Goal: Task Accomplishment & Management: Complete application form

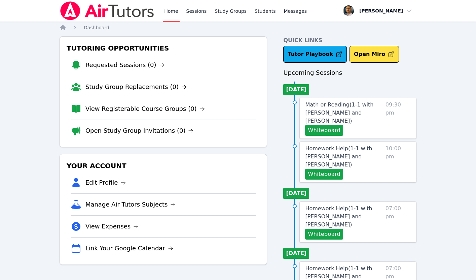
scroll to position [34, 0]
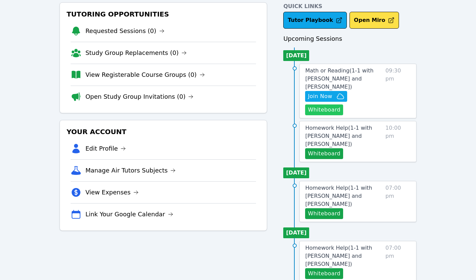
click at [327, 110] on button "Whiteboard" at bounding box center [324, 109] width 38 height 11
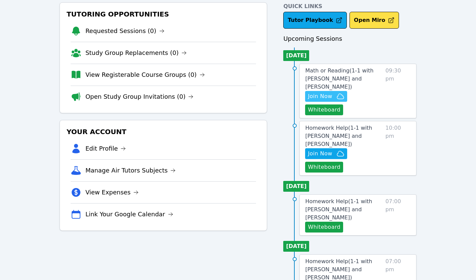
click at [319, 97] on span "Join Now" at bounding box center [320, 96] width 24 height 8
click at [317, 80] on span "Math or Reading ( 1-1 with Namuun Munkhbat and Thomas Baran )" at bounding box center [339, 78] width 68 height 23
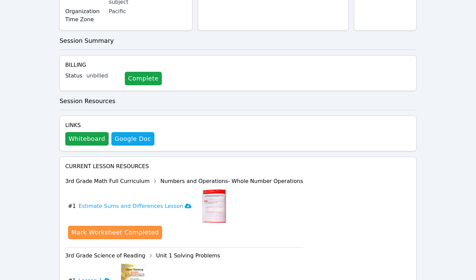
scroll to position [282, 0]
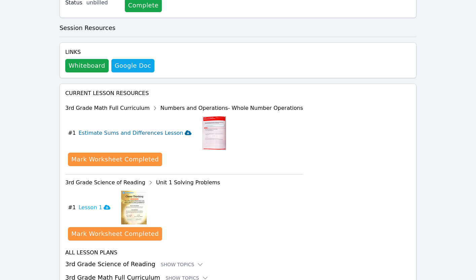
click at [185, 130] on icon at bounding box center [188, 132] width 7 height 5
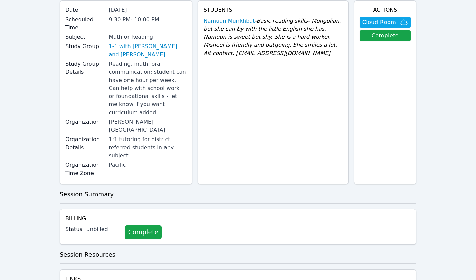
scroll to position [0, 0]
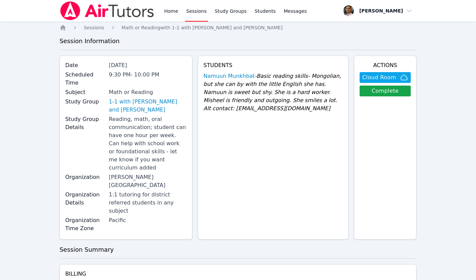
click at [130, 119] on div "Reading, math, oral communication; student can have one hour per week. Can help…" at bounding box center [148, 143] width 78 height 57
click at [131, 98] on link "1-1 with [PERSON_NAME] and [PERSON_NAME]" at bounding box center [148, 106] width 78 height 16
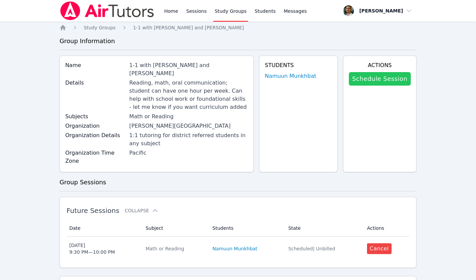
click at [377, 80] on link "Schedule Session" at bounding box center [380, 78] width 62 height 13
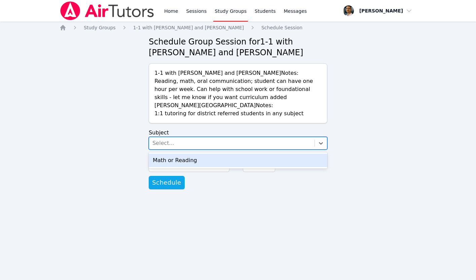
click at [229, 143] on div "Select..." at bounding box center [232, 143] width 166 height 12
click at [205, 159] on div "Math or Reading" at bounding box center [238, 160] width 179 height 13
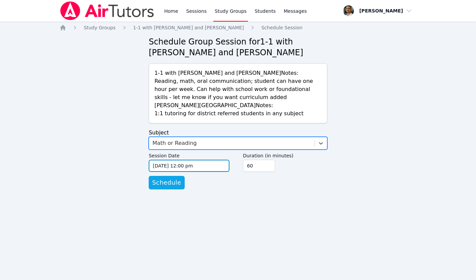
click at [171, 163] on input "09/18/2025 12:00 pm" at bounding box center [189, 166] width 81 height 12
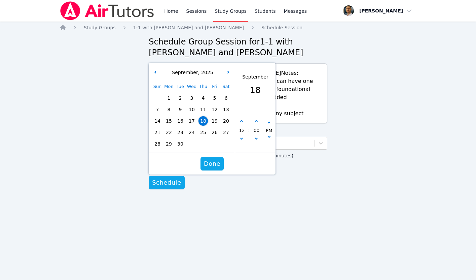
click at [164, 133] on span "22" at bounding box center [168, 132] width 9 height 9
click at [241, 122] on icon "button" at bounding box center [241, 121] width 3 height 3
type input "09/22/2025 01:00 pm"
type input "01"
click at [241, 122] on icon "button" at bounding box center [241, 121] width 3 height 3
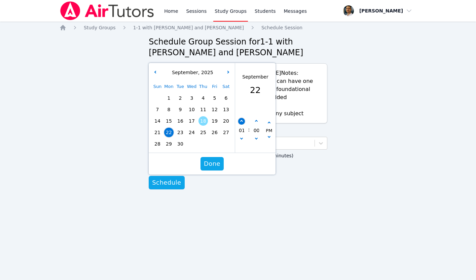
type input "09/22/2025 02:00 pm"
type input "02"
click at [241, 122] on icon "button" at bounding box center [241, 121] width 3 height 3
type input "09/22/2025 03:00 pm"
type input "03"
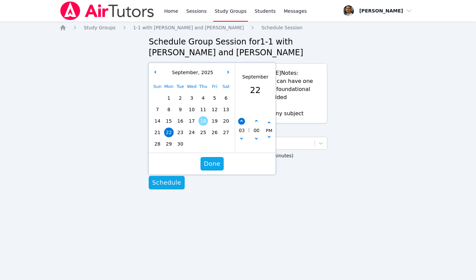
click at [241, 122] on icon "button" at bounding box center [241, 121] width 3 height 3
type input "09/22/2025 04:00 pm"
type input "04"
click at [241, 122] on icon "button" at bounding box center [241, 121] width 3 height 3
type input "09/22/2025 05:00 pm"
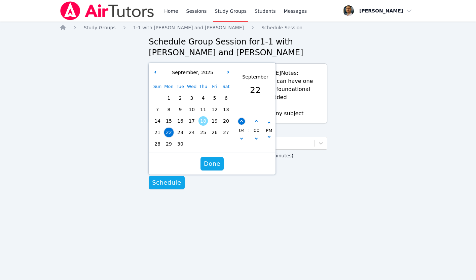
type input "05"
click at [241, 122] on icon "button" at bounding box center [241, 121] width 3 height 3
type input "09/22/2025 06:00 pm"
type input "06"
click at [241, 122] on icon "button" at bounding box center [241, 121] width 3 height 3
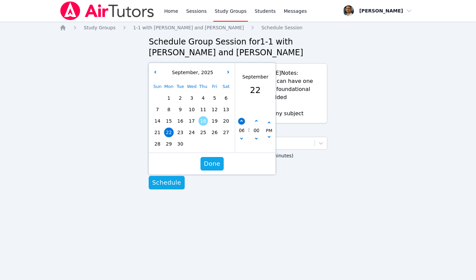
type input "09/22/2025 07:00 pm"
type input "07"
click at [241, 122] on icon "button" at bounding box center [241, 121] width 3 height 3
type input "09/22/2025 08:00 pm"
type input "08"
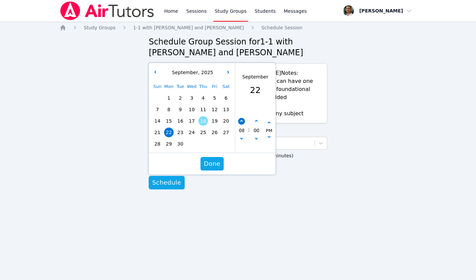
click at [241, 122] on icon "button" at bounding box center [241, 121] width 3 height 3
type input "09/22/2025 09:00 pm"
type input "09"
click at [259, 118] on div "00" at bounding box center [256, 130] width 13 height 25
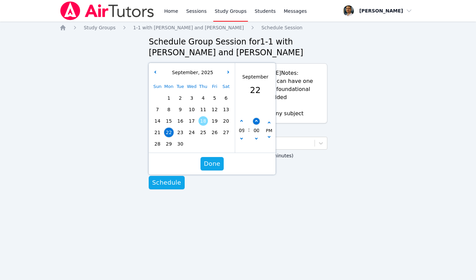
click at [255, 120] on button "button" at bounding box center [256, 121] width 7 height 7
type input "09/22/2025 09:05 pm"
type input "05"
click at [255, 120] on button "button" at bounding box center [256, 121] width 7 height 7
type input "09/22/2025 09:10 pm"
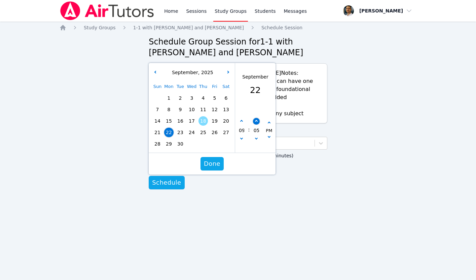
type input "10"
click at [255, 120] on button "button" at bounding box center [256, 121] width 7 height 7
type input "09/22/2025 09:15 pm"
type input "15"
click at [255, 120] on button "button" at bounding box center [256, 121] width 7 height 7
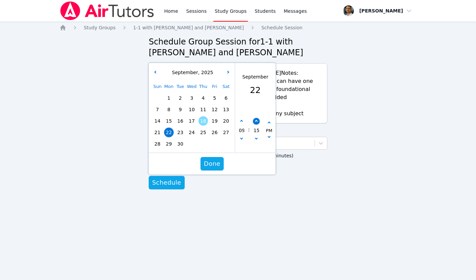
type input "09/22/2025 09:20 pm"
type input "20"
click at [255, 120] on button "button" at bounding box center [256, 121] width 7 height 7
type input "09/22/2025 09:25 pm"
type input "25"
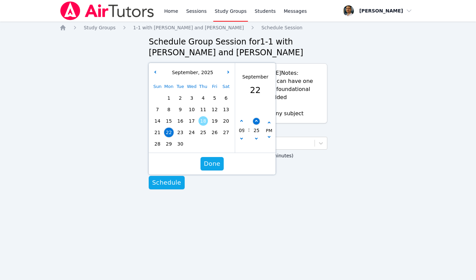
click at [255, 120] on button "button" at bounding box center [256, 121] width 7 height 7
type input "09/22/2025 09:30 pm"
type input "30"
click at [212, 165] on span "Done" at bounding box center [212, 163] width 16 height 9
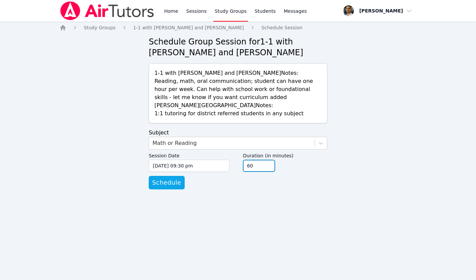
click at [269, 170] on input "60" at bounding box center [259, 166] width 32 height 12
click at [269, 166] on input "45" at bounding box center [259, 166] width 32 height 12
type input "30"
click at [269, 166] on input "30" at bounding box center [259, 166] width 32 height 12
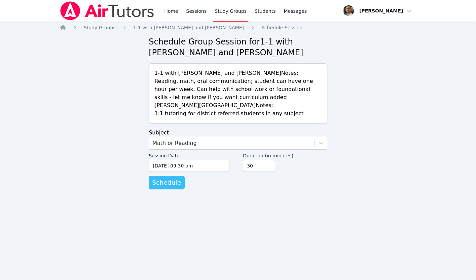
click at [171, 184] on span "Schedule" at bounding box center [166, 182] width 29 height 9
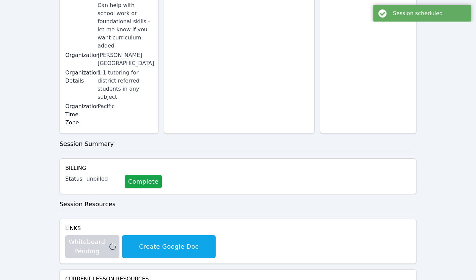
scroll to position [181, 0]
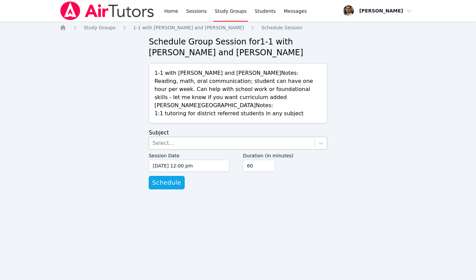
click at [167, 143] on div "Select..." at bounding box center [163, 143] width 22 height 8
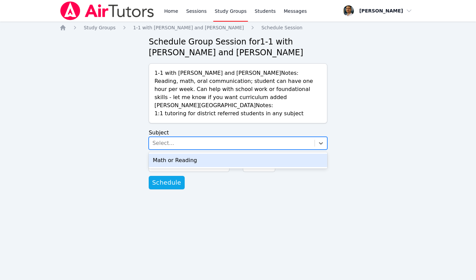
click at [164, 162] on div "Math or Reading" at bounding box center [238, 160] width 179 height 13
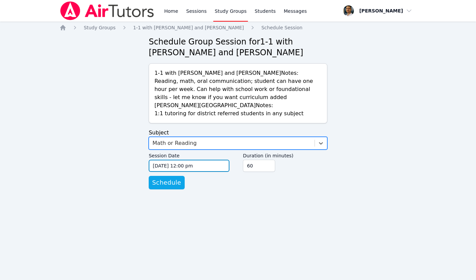
click at [176, 164] on input "09/18/2025 12:00 pm" at bounding box center [189, 166] width 81 height 12
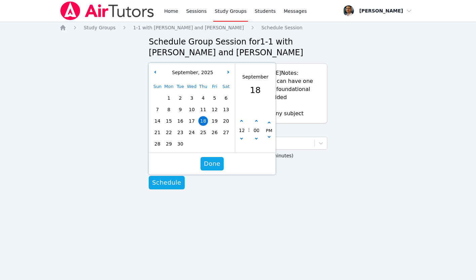
click at [201, 131] on span "25" at bounding box center [203, 132] width 9 height 9
click at [240, 121] on button "button" at bounding box center [241, 121] width 7 height 7
type input "09/25/2025 01:00 pm"
type input "01"
click at [240, 121] on button "button" at bounding box center [241, 121] width 7 height 7
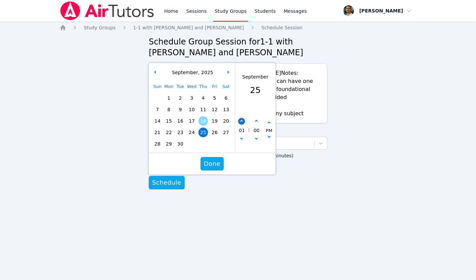
type input "09/25/2025 02:00 pm"
type input "02"
click at [240, 121] on button "button" at bounding box center [241, 121] width 7 height 7
type input "09/25/2025 03:00 pm"
type input "03"
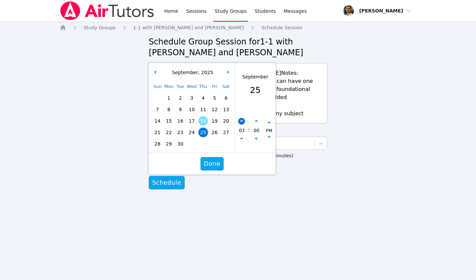
click at [240, 121] on button "button" at bounding box center [241, 121] width 7 height 7
type input "09/25/2025 04:00 pm"
type input "04"
click at [240, 121] on button "button" at bounding box center [241, 121] width 7 height 7
type input "09/25/2025 05:00 pm"
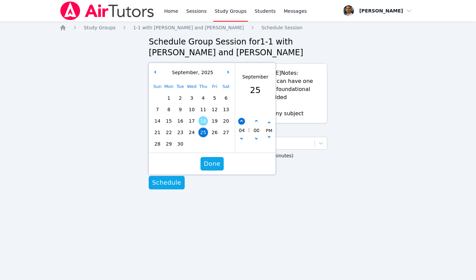
type input "05"
click at [240, 121] on button "button" at bounding box center [241, 121] width 7 height 7
type input "09/25/2025 06:00 pm"
type input "06"
click at [240, 121] on button "button" at bounding box center [241, 121] width 7 height 7
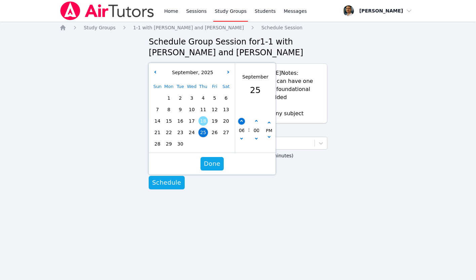
type input "09/25/2025 07:00 pm"
type input "07"
click at [240, 121] on button "button" at bounding box center [241, 121] width 7 height 7
type input "09/25/2025 08:00 pm"
type input "08"
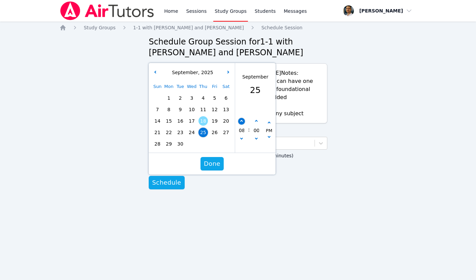
click at [240, 121] on button "button" at bounding box center [241, 121] width 7 height 7
type input "09/25/2025 09:00 pm"
type input "09"
click at [257, 121] on icon "button" at bounding box center [256, 121] width 3 height 3
type input "09/25/2025 09:05 pm"
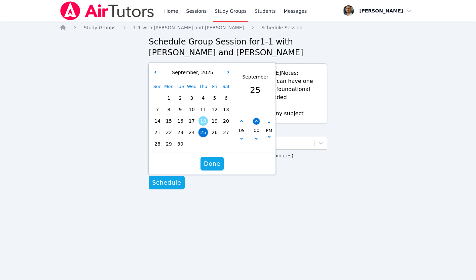
type input "05"
click at [257, 121] on icon "button" at bounding box center [256, 121] width 3 height 3
type input "09/25/2025 09:10 pm"
type input "10"
click at [257, 121] on icon "button" at bounding box center [256, 121] width 3 height 3
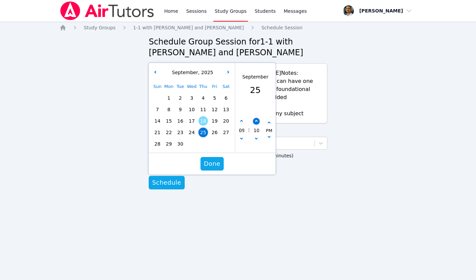
type input "09/25/2025 09:15 pm"
type input "15"
click at [257, 121] on icon "button" at bounding box center [256, 121] width 3 height 3
type input "09/25/2025 09:20 pm"
type input "20"
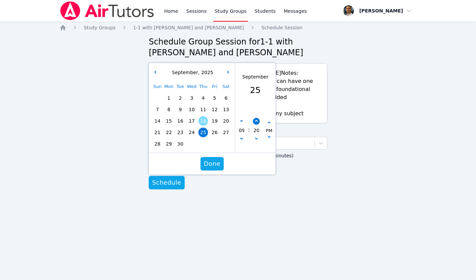
click at [257, 121] on icon "button" at bounding box center [256, 121] width 3 height 3
type input "09/25/2025 09:25 pm"
type input "25"
click at [257, 121] on icon "button" at bounding box center [256, 121] width 3 height 3
type input "09/25/2025 09:30 pm"
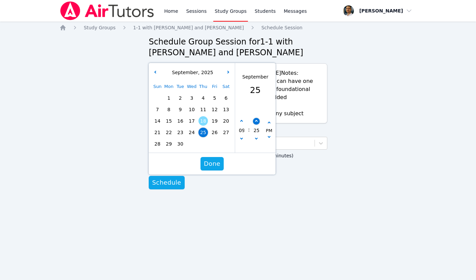
type input "30"
click at [211, 167] on span "Done" at bounding box center [212, 163] width 16 height 9
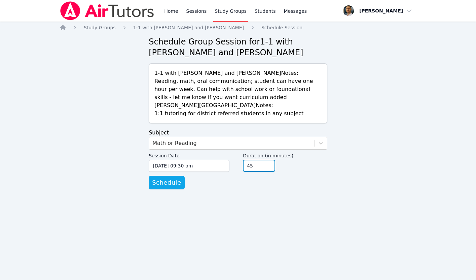
click at [270, 167] on input "45" at bounding box center [259, 166] width 32 height 12
type input "30"
click at [270, 167] on input "30" at bounding box center [259, 166] width 32 height 12
click at [176, 182] on span "Schedule" at bounding box center [166, 182] width 29 height 9
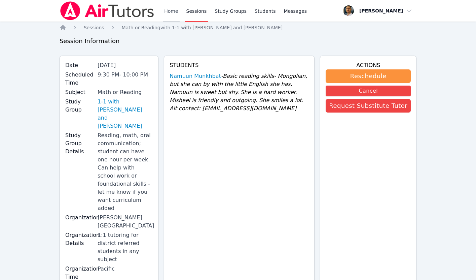
click at [169, 8] on link "Home" at bounding box center [171, 11] width 16 height 22
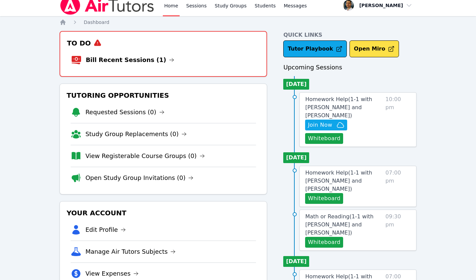
scroll to position [6, 0]
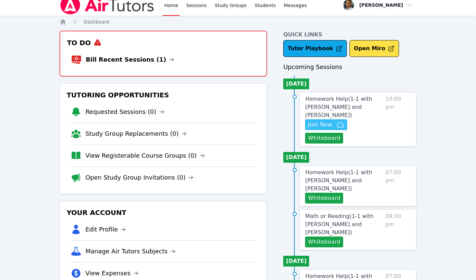
click at [322, 121] on span "Join Now" at bounding box center [320, 125] width 24 height 8
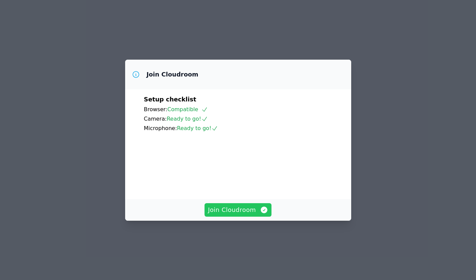
click at [249, 214] on span "Join Cloudroom" at bounding box center [238, 209] width 60 height 9
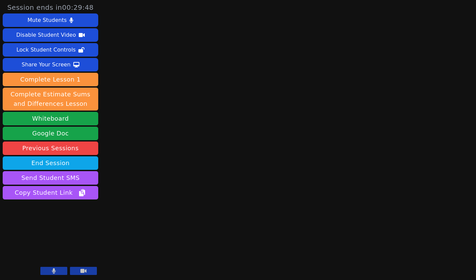
click at [54, 271] on icon at bounding box center [54, 270] width 4 height 5
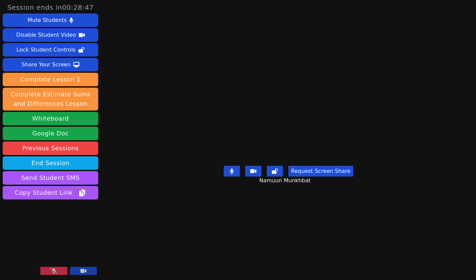
click at [52, 272] on icon at bounding box center [53, 270] width 7 height 5
click at [56, 162] on button "End Session" at bounding box center [51, 162] width 96 height 13
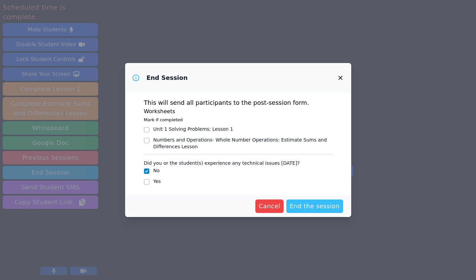
click at [317, 209] on span "End the session" at bounding box center [315, 205] width 50 height 9
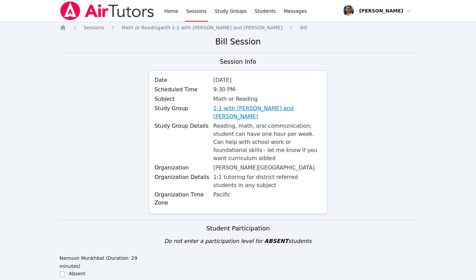
click at [244, 110] on link "1-1 with [PERSON_NAME] and [PERSON_NAME]" at bounding box center [267, 112] width 108 height 16
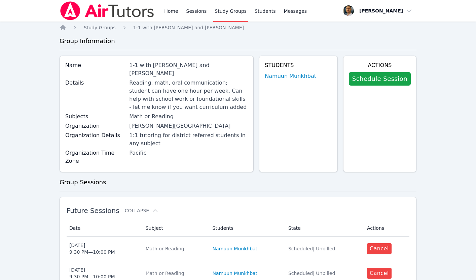
scroll to position [150, 0]
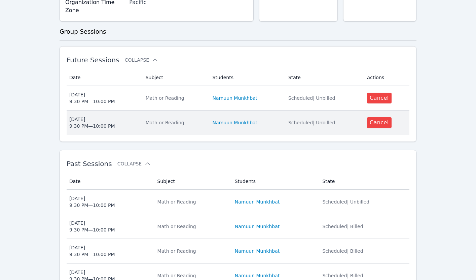
click at [191, 110] on td "Subject Math or Reading" at bounding box center [175, 122] width 67 height 24
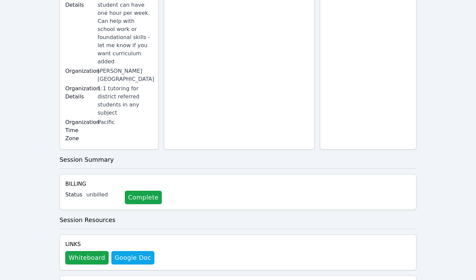
scroll to position [225, 0]
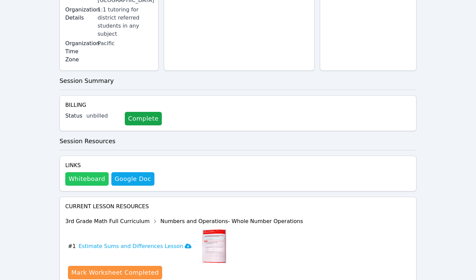
click at [88, 172] on button "Whiteboard" at bounding box center [86, 178] width 43 height 13
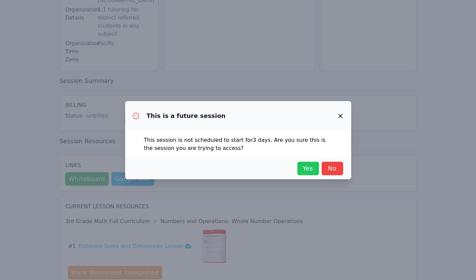
click at [305, 168] on span "Yes" at bounding box center [308, 168] width 15 height 9
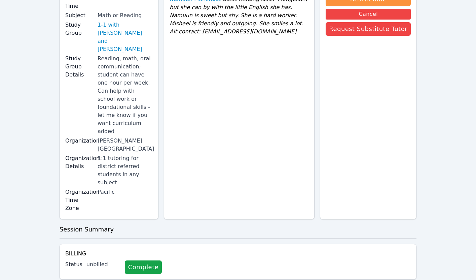
scroll to position [186, 0]
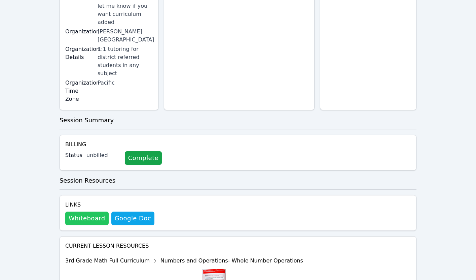
click at [82, 211] on button "Whiteboard" at bounding box center [86, 217] width 43 height 13
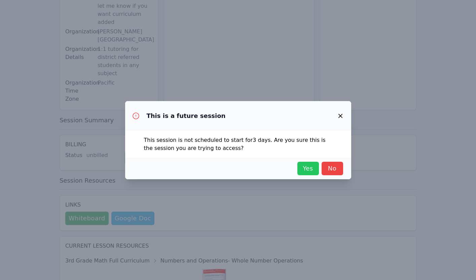
click at [306, 169] on span "Yes" at bounding box center [308, 168] width 15 height 9
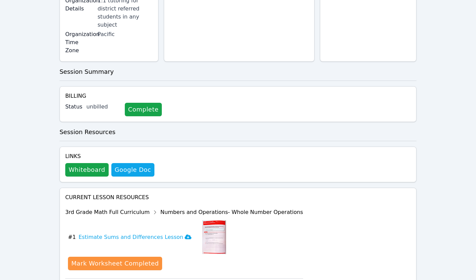
scroll to position [0, 0]
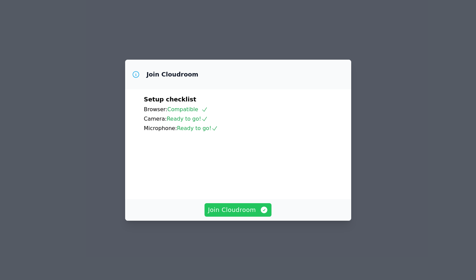
click at [231, 214] on span "Join Cloudroom" at bounding box center [238, 209] width 60 height 9
click at [229, 216] on button "Join Cloudroom" at bounding box center [238, 209] width 67 height 13
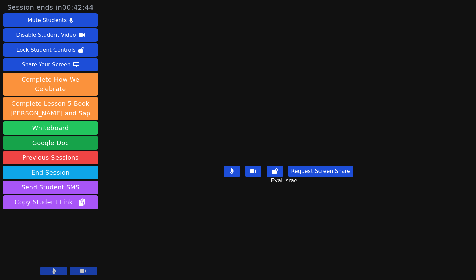
click at [74, 121] on button "Whiteboard" at bounding box center [51, 127] width 96 height 13
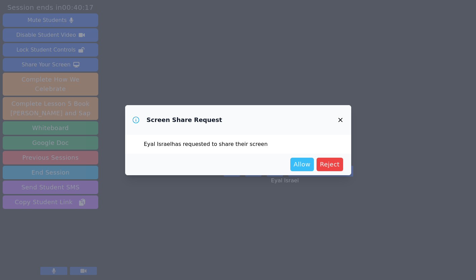
click at [308, 165] on span "Allow" at bounding box center [302, 164] width 17 height 9
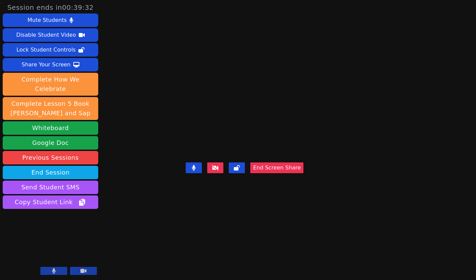
click at [304, 173] on button "End Screen Share" at bounding box center [276, 167] width 53 height 11
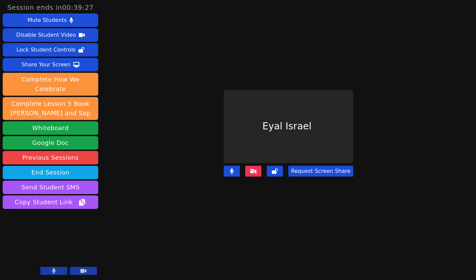
click at [254, 169] on icon at bounding box center [253, 170] width 7 height 5
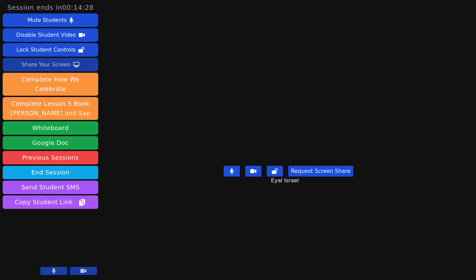
click at [69, 66] on button "Share Your Screen" at bounding box center [51, 64] width 96 height 13
click at [54, 272] on icon at bounding box center [54, 270] width 4 height 5
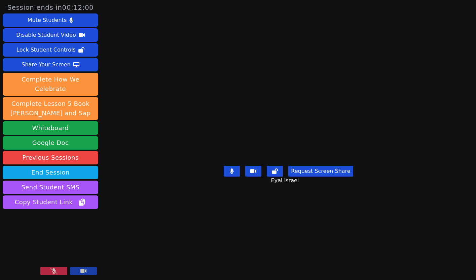
click at [54, 272] on icon at bounding box center [53, 270] width 7 height 5
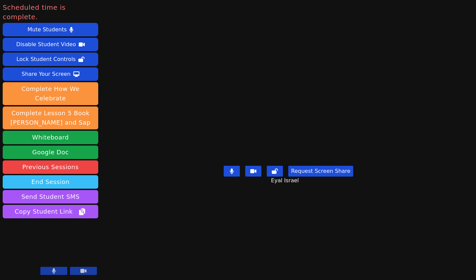
click at [59, 175] on button "End Session" at bounding box center [51, 181] width 96 height 13
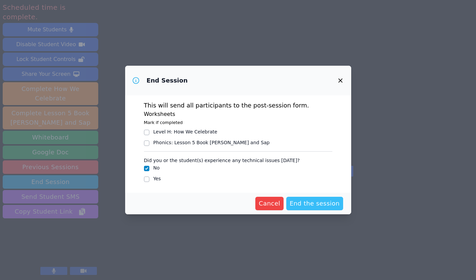
click at [322, 202] on span "End the session" at bounding box center [315, 203] width 50 height 9
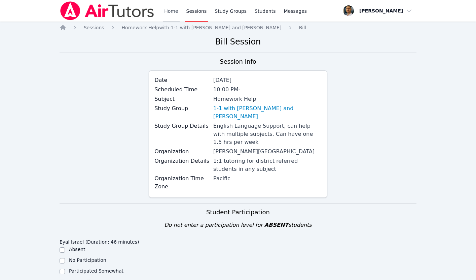
click at [167, 14] on link "Home" at bounding box center [171, 11] width 16 height 22
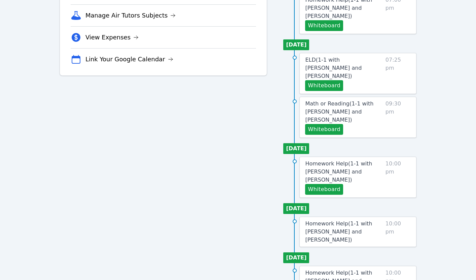
scroll to position [268, 0]
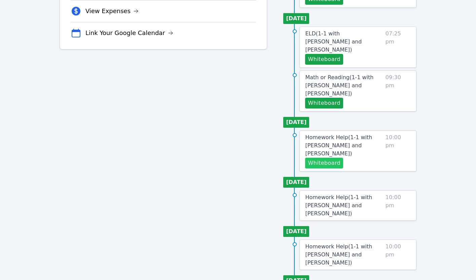
click at [331, 158] on button "Whiteboard" at bounding box center [324, 163] width 38 height 11
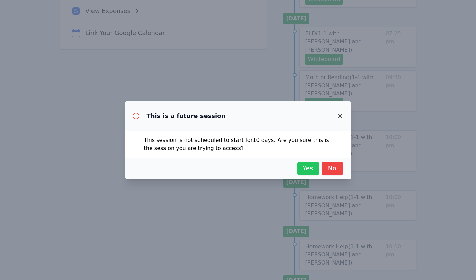
click at [313, 168] on span "Yes" at bounding box center [308, 168] width 15 height 9
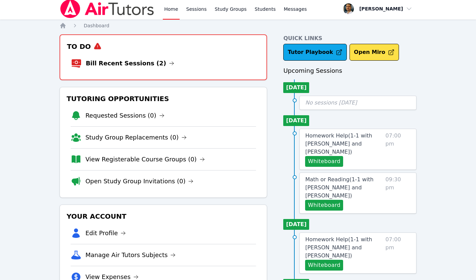
scroll to position [0, 0]
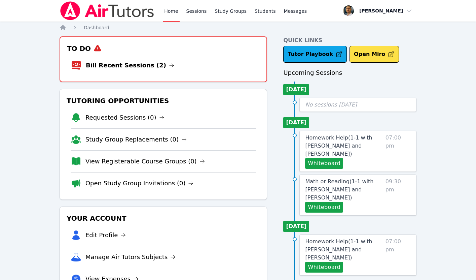
click at [101, 67] on link "Bill Recent Sessions (2)" at bounding box center [130, 65] width 89 height 9
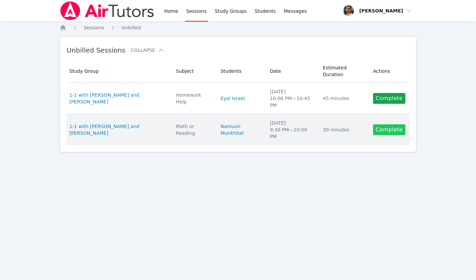
click at [389, 128] on link "Complete" at bounding box center [389, 129] width 32 height 11
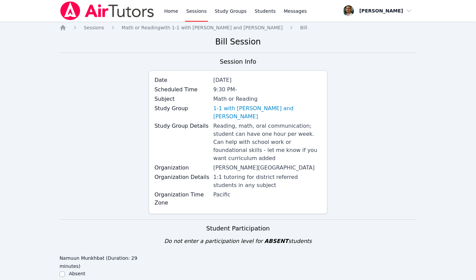
scroll to position [184, 0]
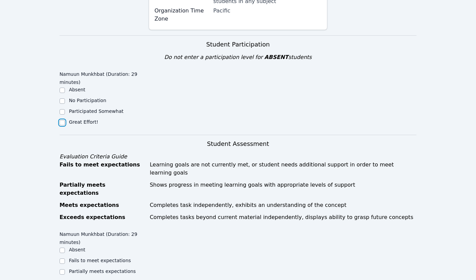
click at [62, 120] on input "Great Effort!" at bounding box center [62, 122] width 5 height 5
checkbox input "true"
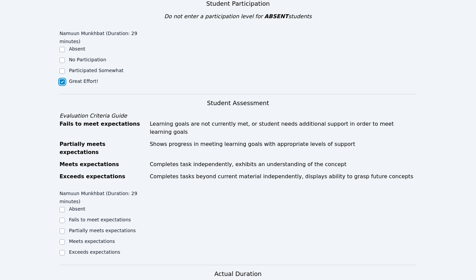
scroll to position [305, 0]
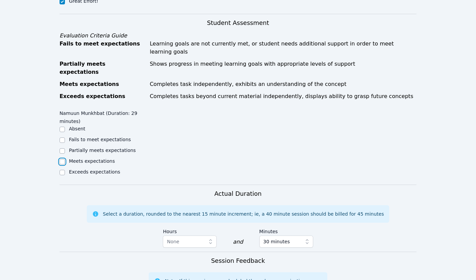
click at [62, 159] on input "Meets expectations" at bounding box center [62, 161] width 5 height 5
checkbox input "true"
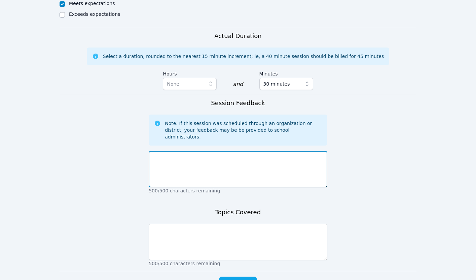
click at [187, 151] on textarea at bounding box center [238, 169] width 179 height 36
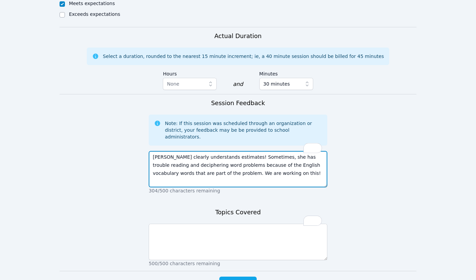
type textarea "[PERSON_NAME] clearly understands estimates! Sometimes, she has trouble reading…"
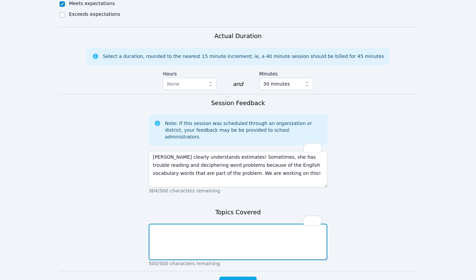
click at [181, 224] on textarea "To enrich screen reader interactions, please activate Accessibility in Grammarl…" at bounding box center [238, 242] width 179 height 36
type textarea "Word problems, estimating"
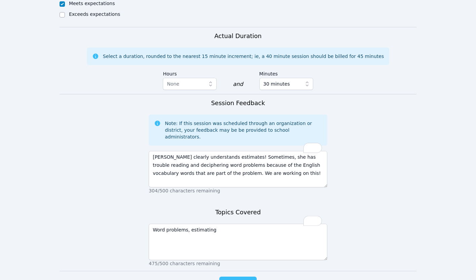
click at [236, 278] on span "Complete" at bounding box center [238, 282] width 30 height 9
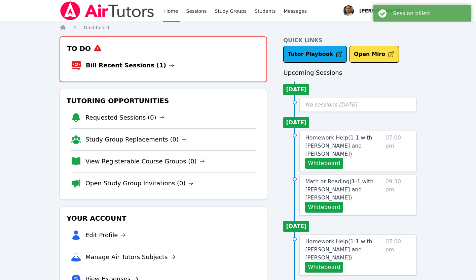
click at [138, 65] on link "Bill Recent Sessions (1)" at bounding box center [130, 65] width 89 height 9
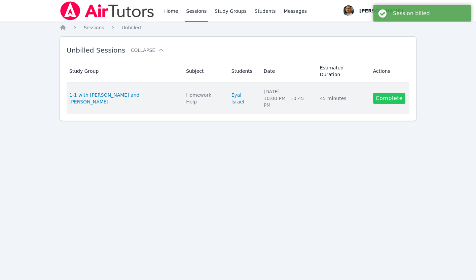
click at [392, 93] on link "Complete" at bounding box center [389, 98] width 32 height 11
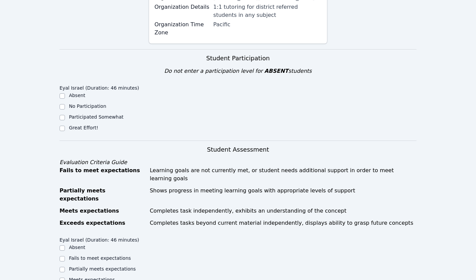
scroll to position [145, 0]
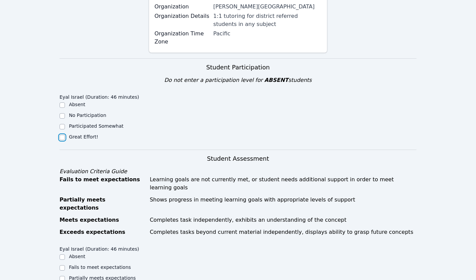
click at [63, 135] on input "Great Effort!" at bounding box center [62, 137] width 5 height 5
checkbox input "true"
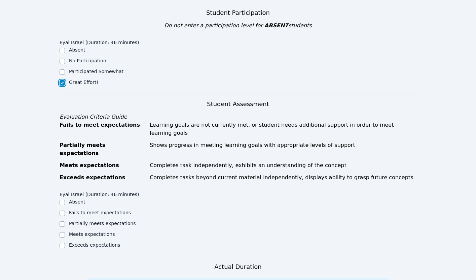
scroll to position [277, 0]
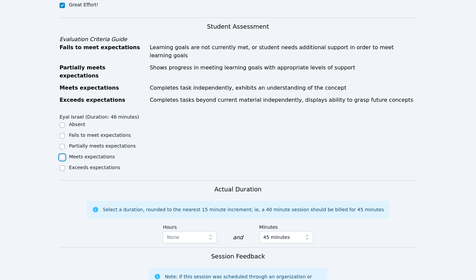
click at [63, 155] on input "Meets expectations" at bounding box center [62, 157] width 5 height 5
checkbox input "true"
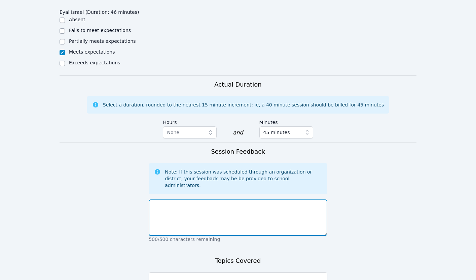
click at [185, 199] on textarea at bounding box center [238, 217] width 179 height 36
